Goal: Use online tool/utility: Utilize a website feature to perform a specific function

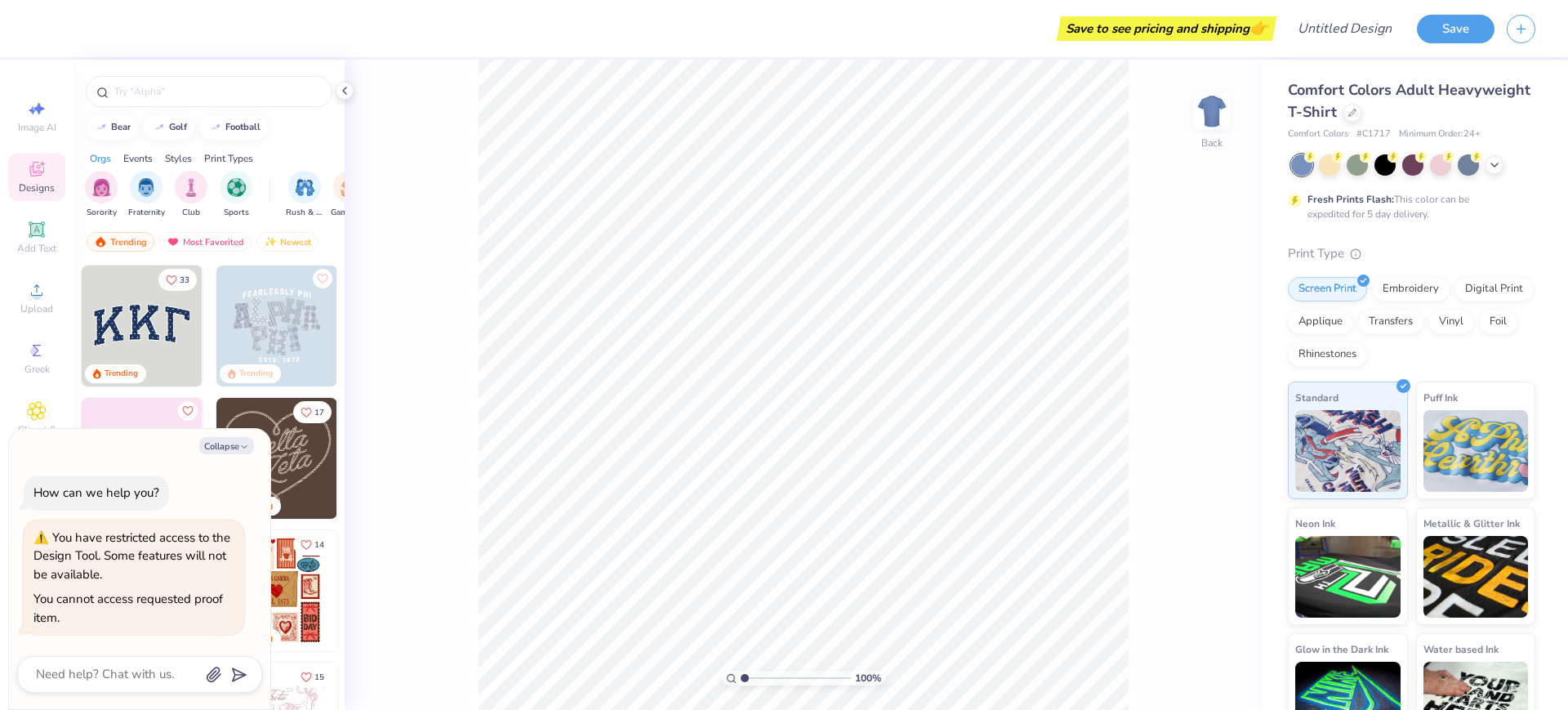
type textarea "x"
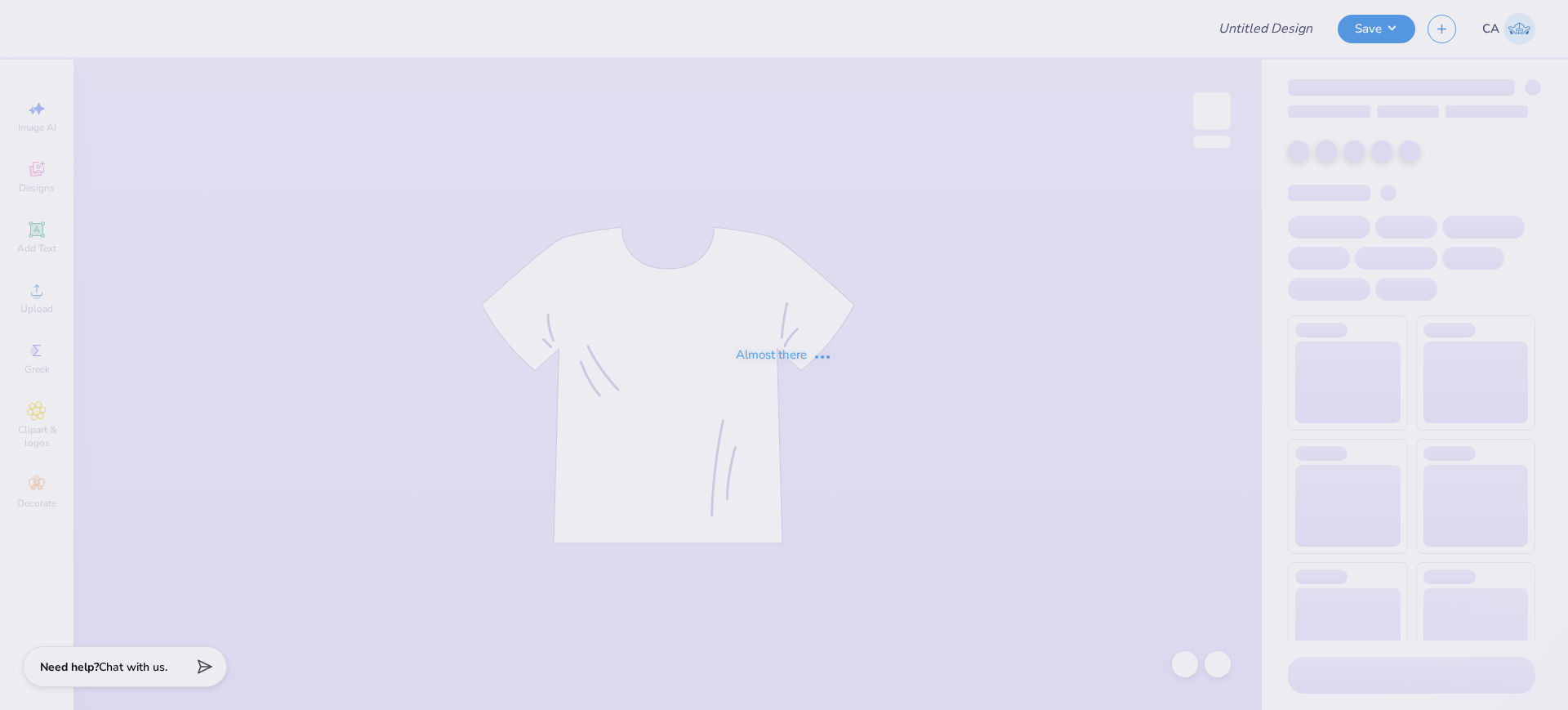
type input "FPS238862"
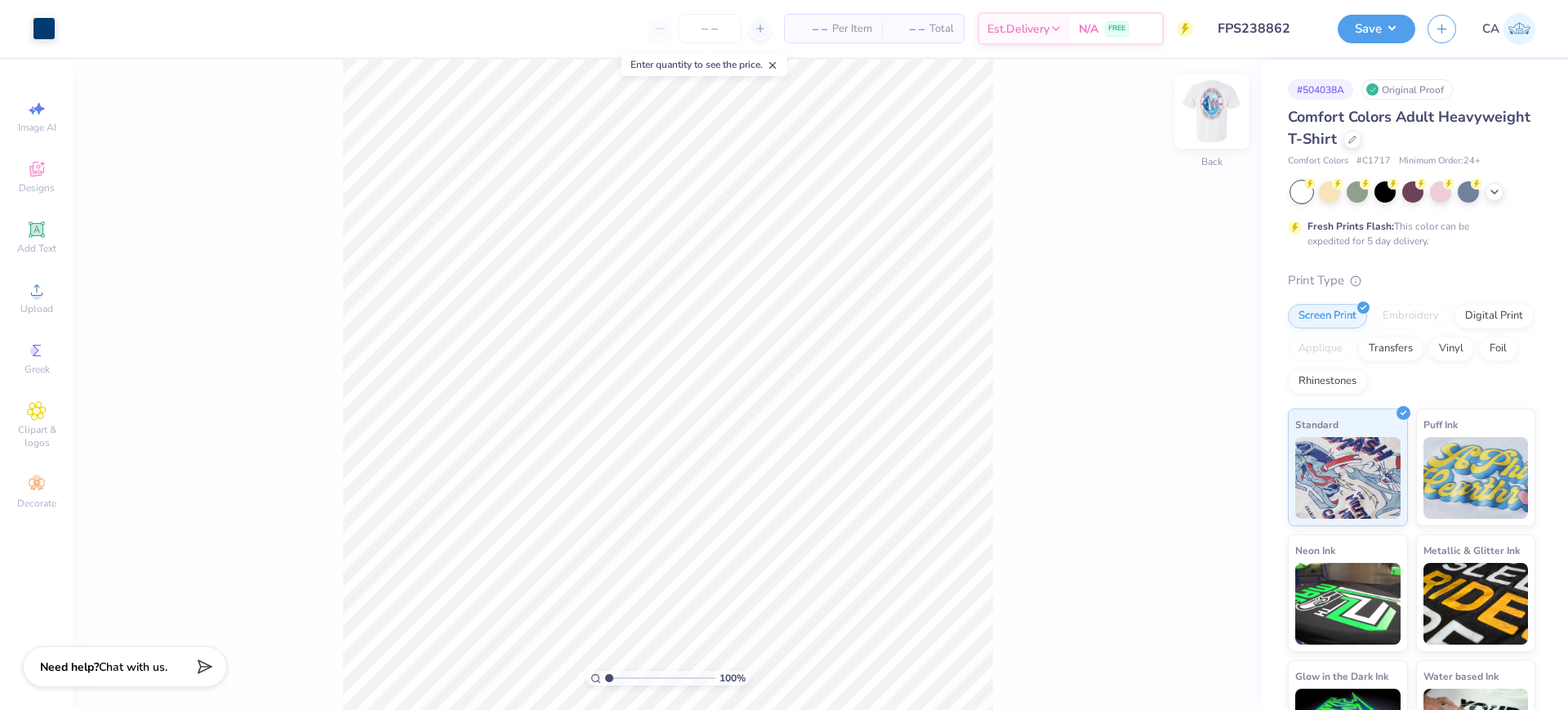
click at [1220, 113] on img at bounding box center [1212, 111] width 65 height 65
click at [47, 309] on span "Upload" at bounding box center [37, 308] width 33 height 13
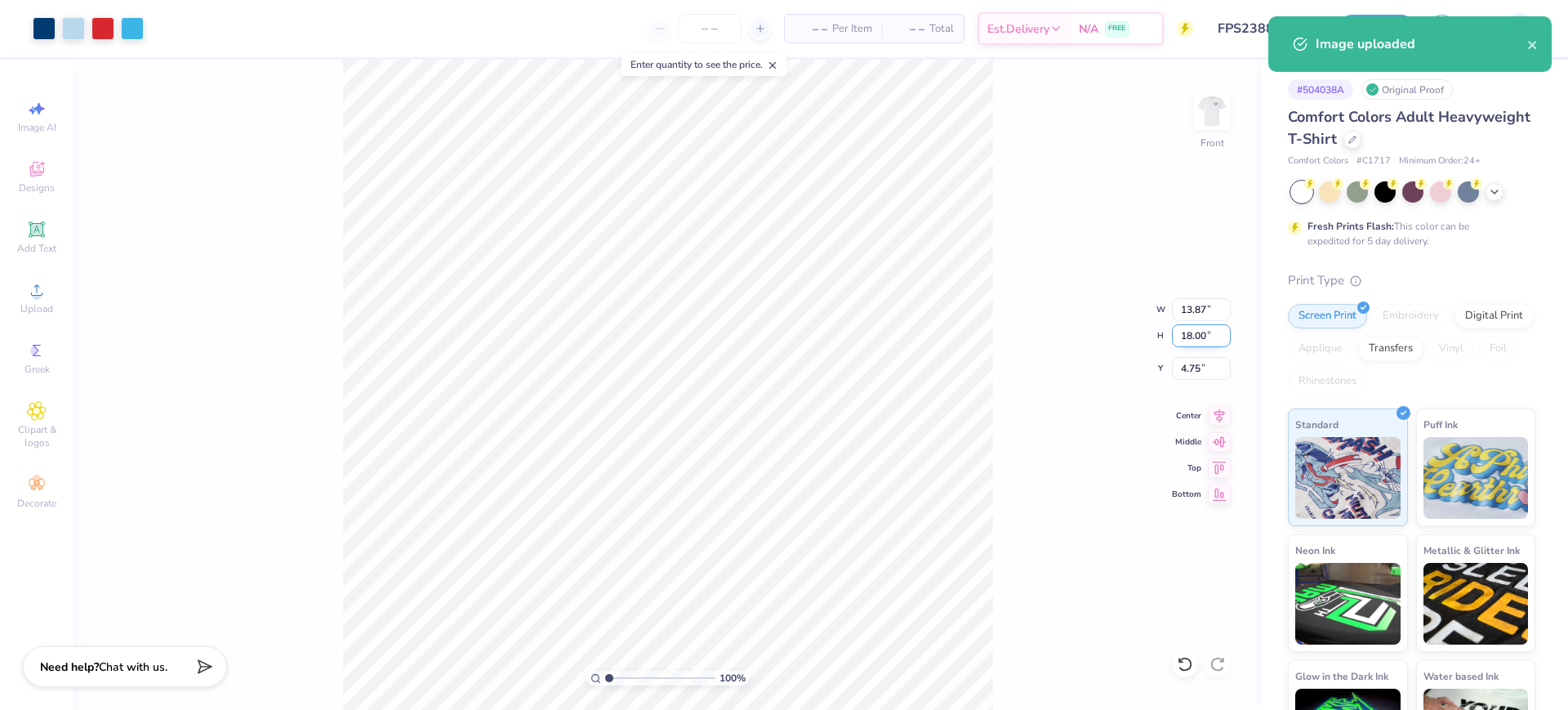
click at [1194, 342] on input "18.00" at bounding box center [1202, 336] width 59 height 23
click at [1191, 311] on input "13.87" at bounding box center [1202, 310] width 59 height 23
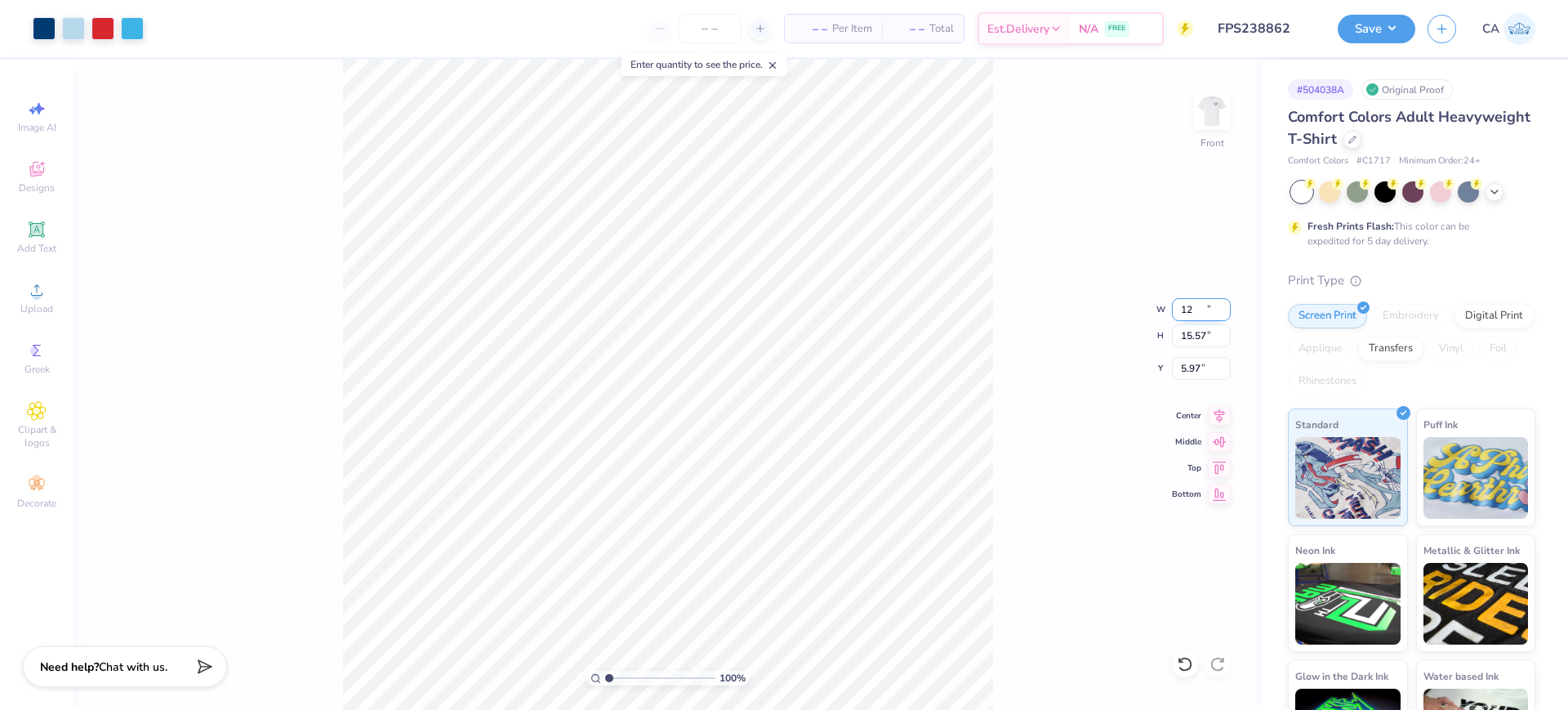
type input "12.00"
type input "15.57"
type input "5.97"
click at [1208, 338] on input "15.57" at bounding box center [1202, 336] width 59 height 23
type input "15"
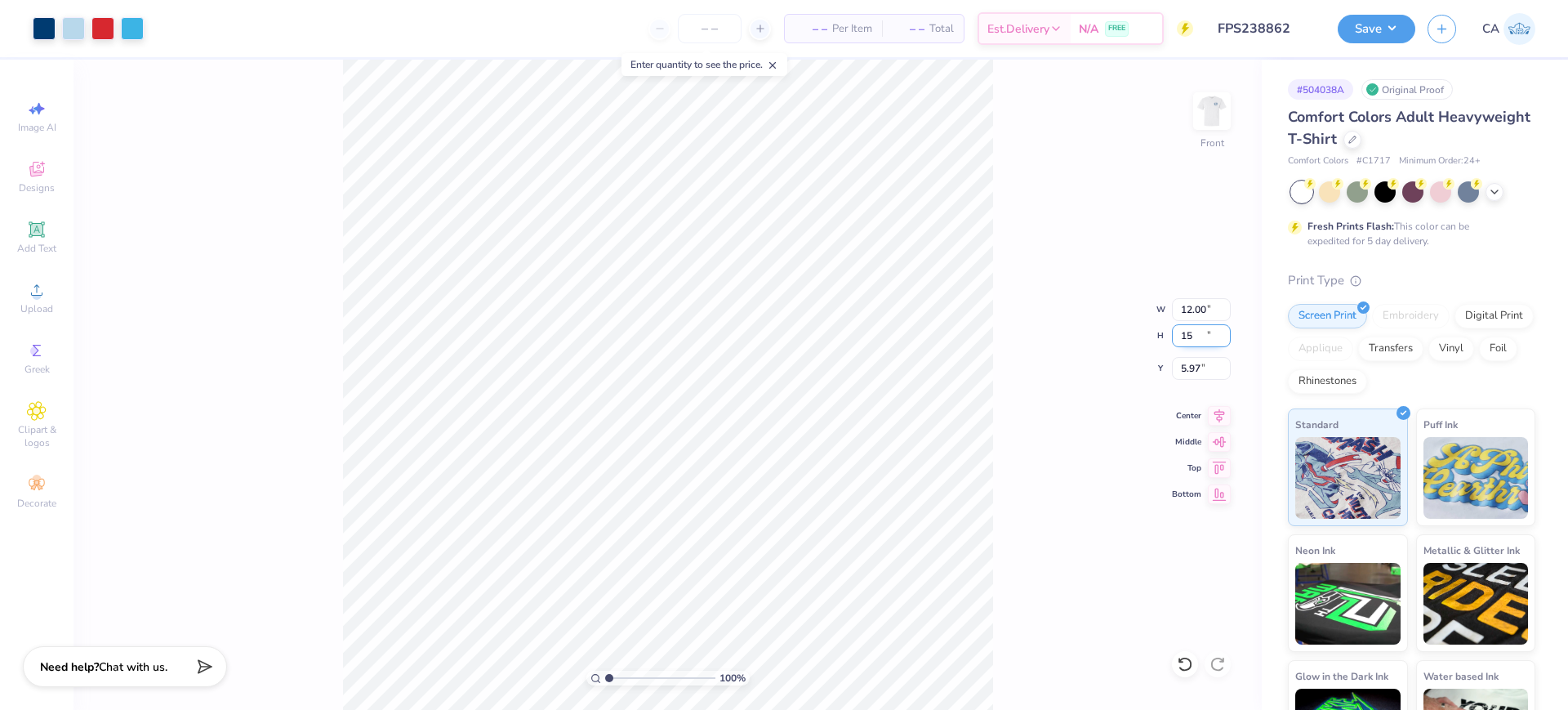
type input "11.56"
type input "15.00"
click at [1204, 358] on input "6.25" at bounding box center [1202, 368] width 59 height 23
type input "3.00"
click at [1371, 37] on button "Save" at bounding box center [1377, 26] width 77 height 29
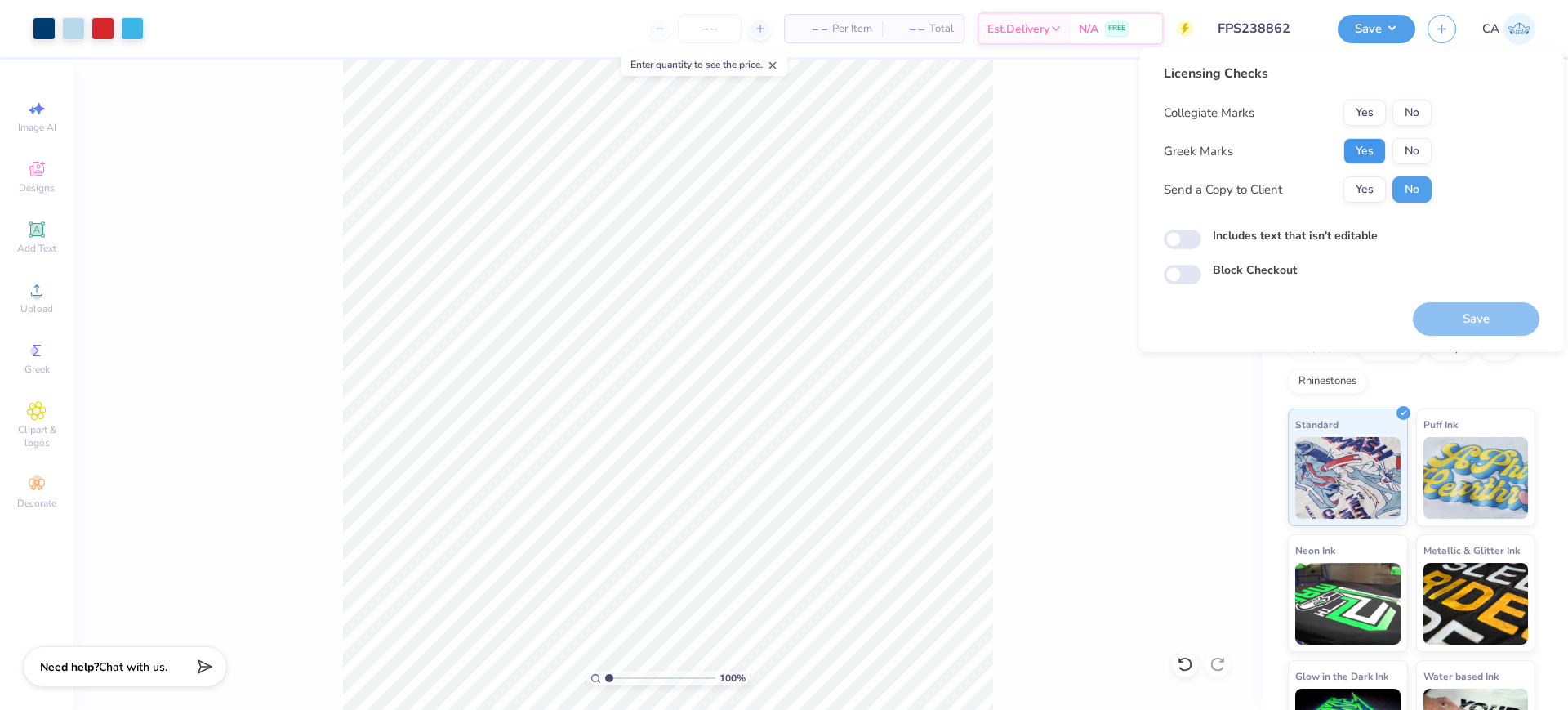
click at [1350, 150] on button "Yes" at bounding box center [1364, 151] width 43 height 26
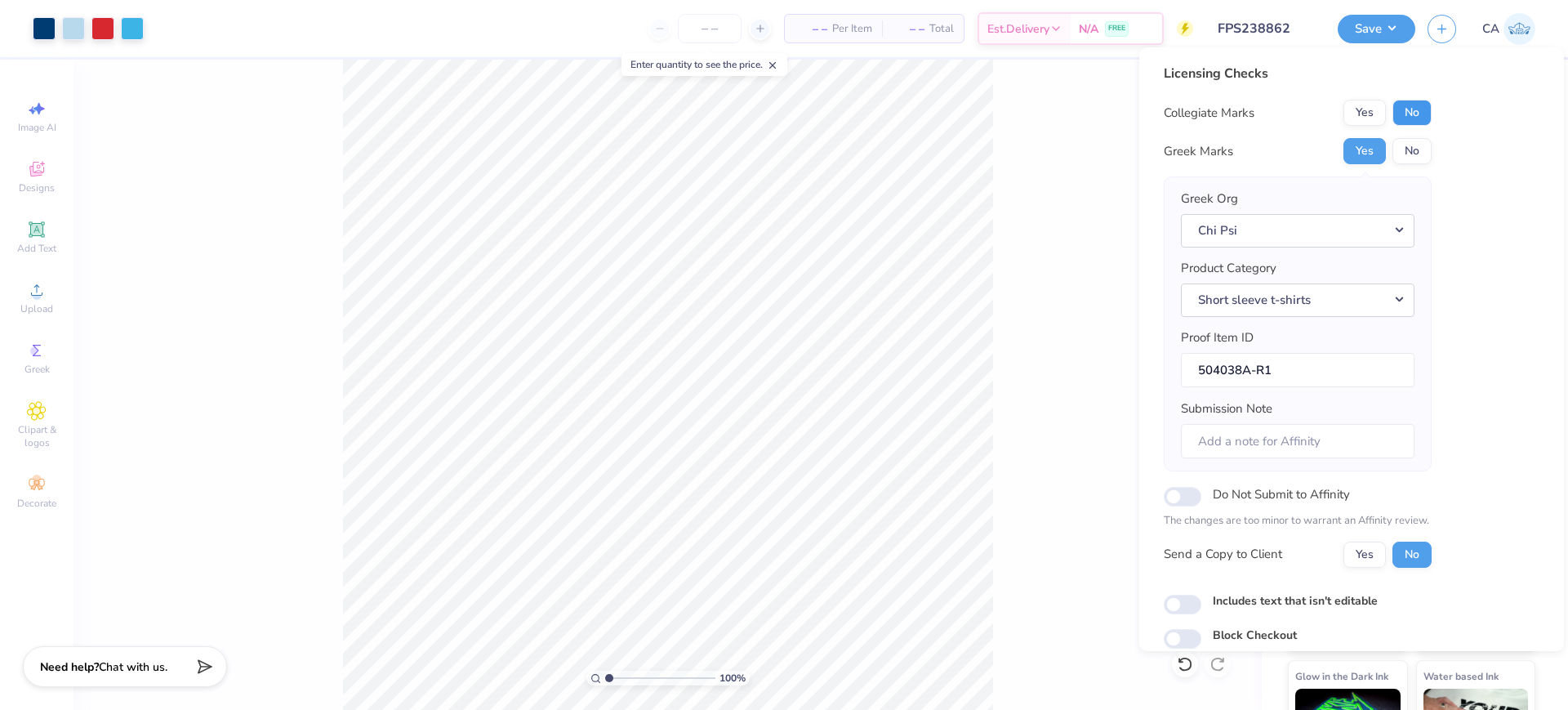
click at [1394, 110] on button "No" at bounding box center [1412, 113] width 39 height 26
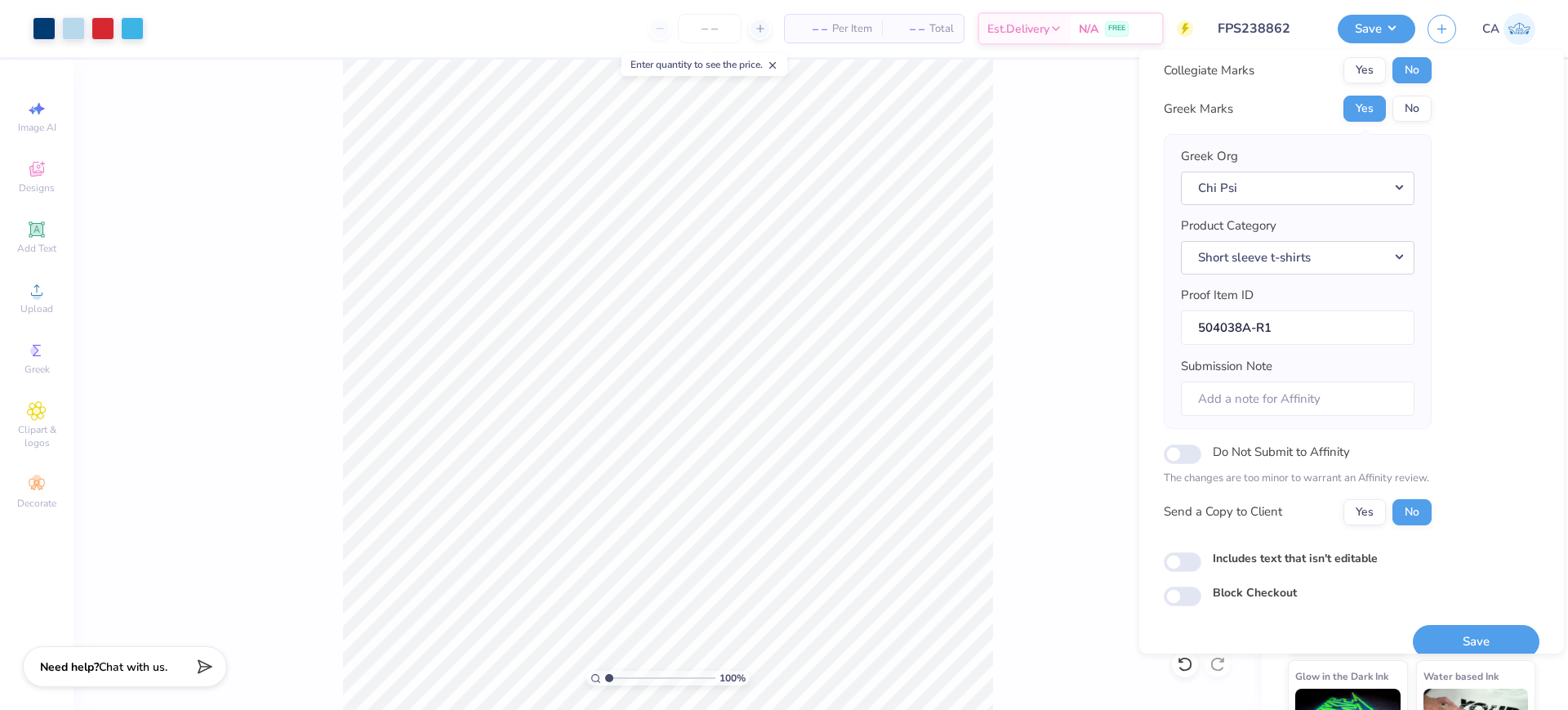
scroll to position [65, 0]
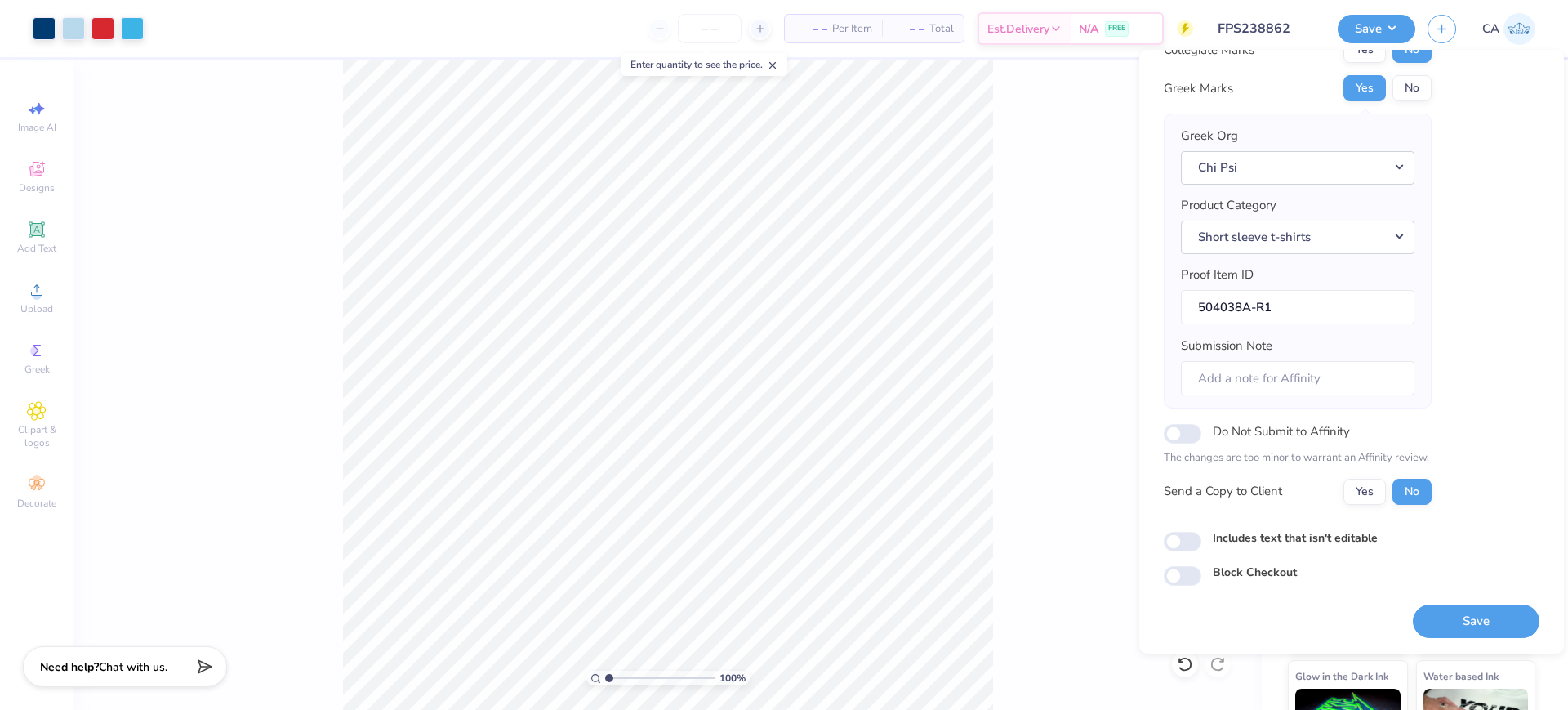
click at [1413, 621] on button "Save" at bounding box center [1477, 621] width 127 height 33
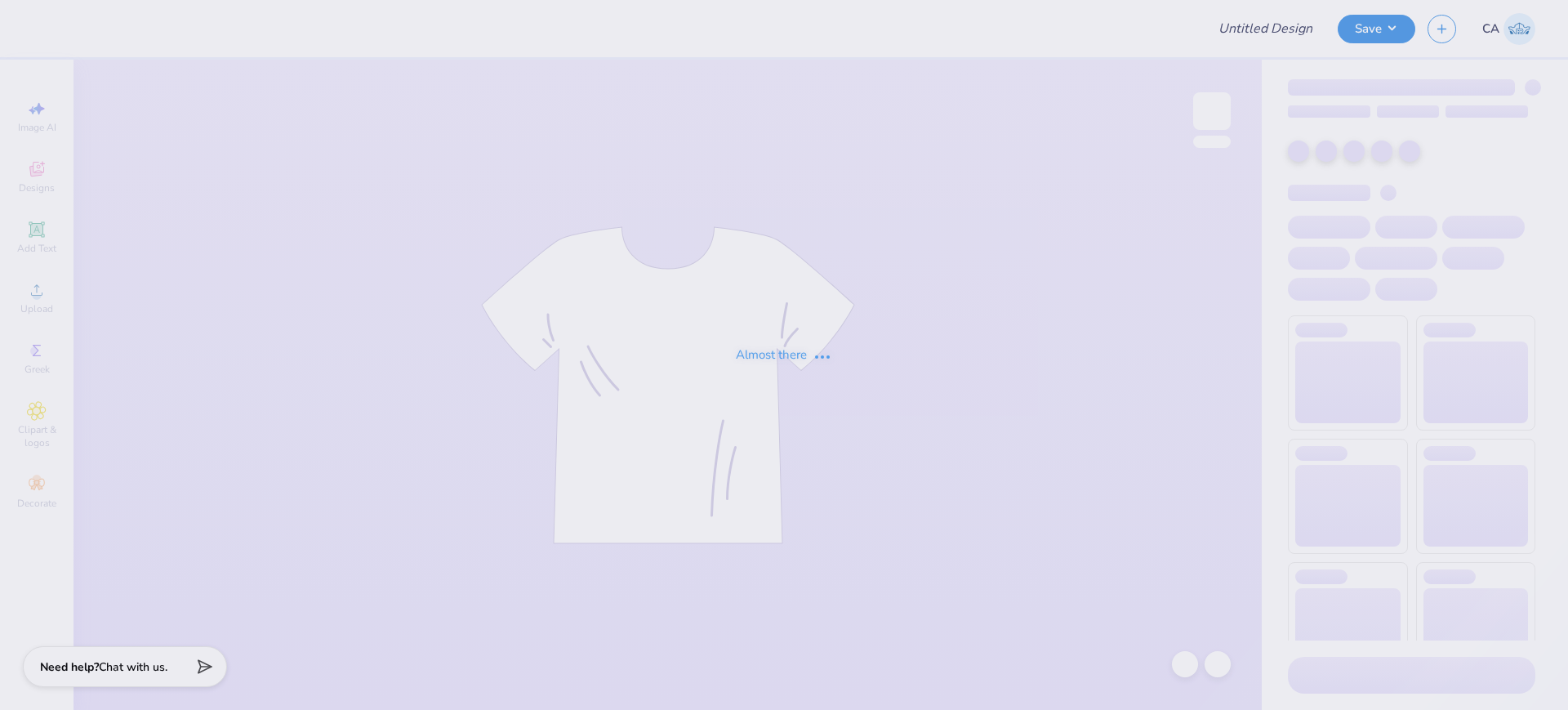
type input "FPS238862"
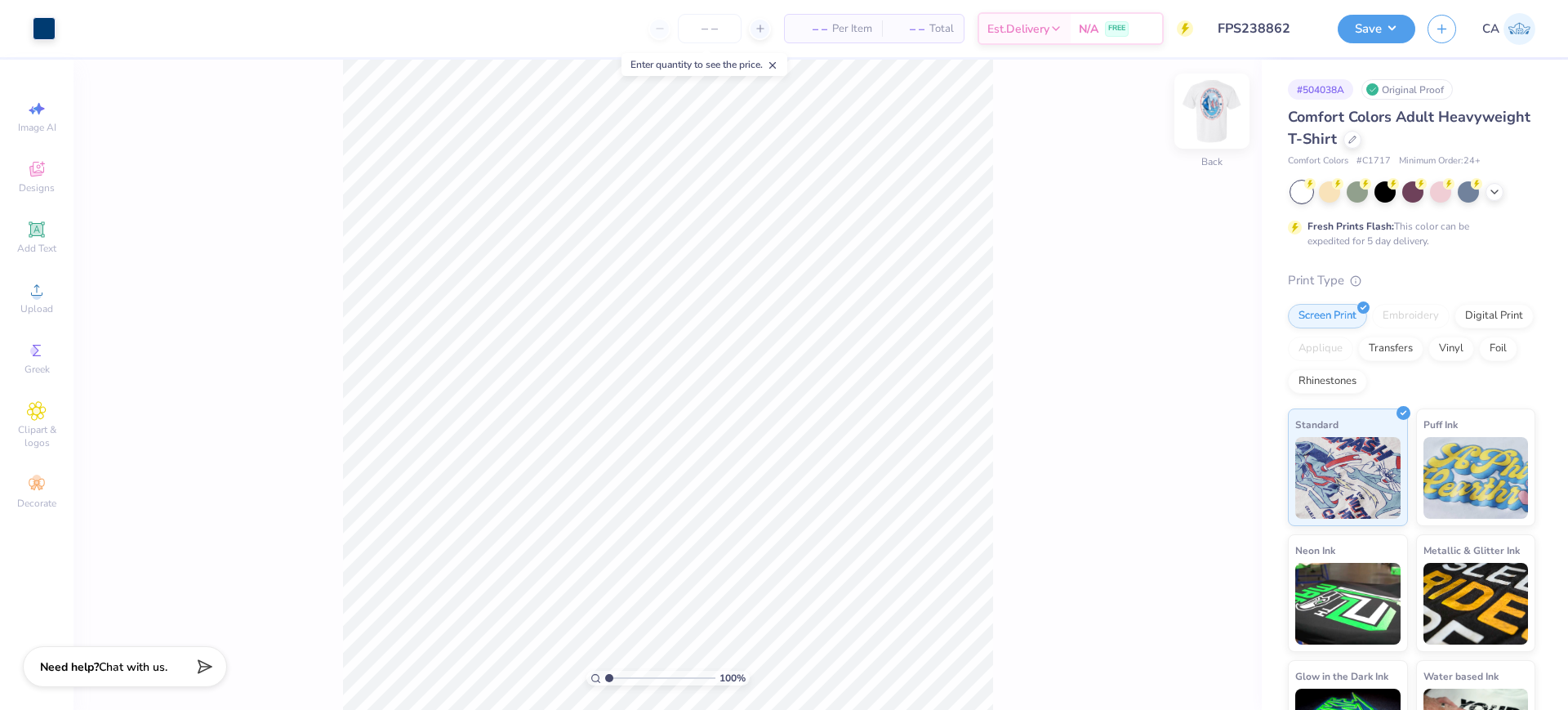
click at [1210, 111] on img at bounding box center [1212, 111] width 65 height 65
